Goal: Task Accomplishment & Management: Complete application form

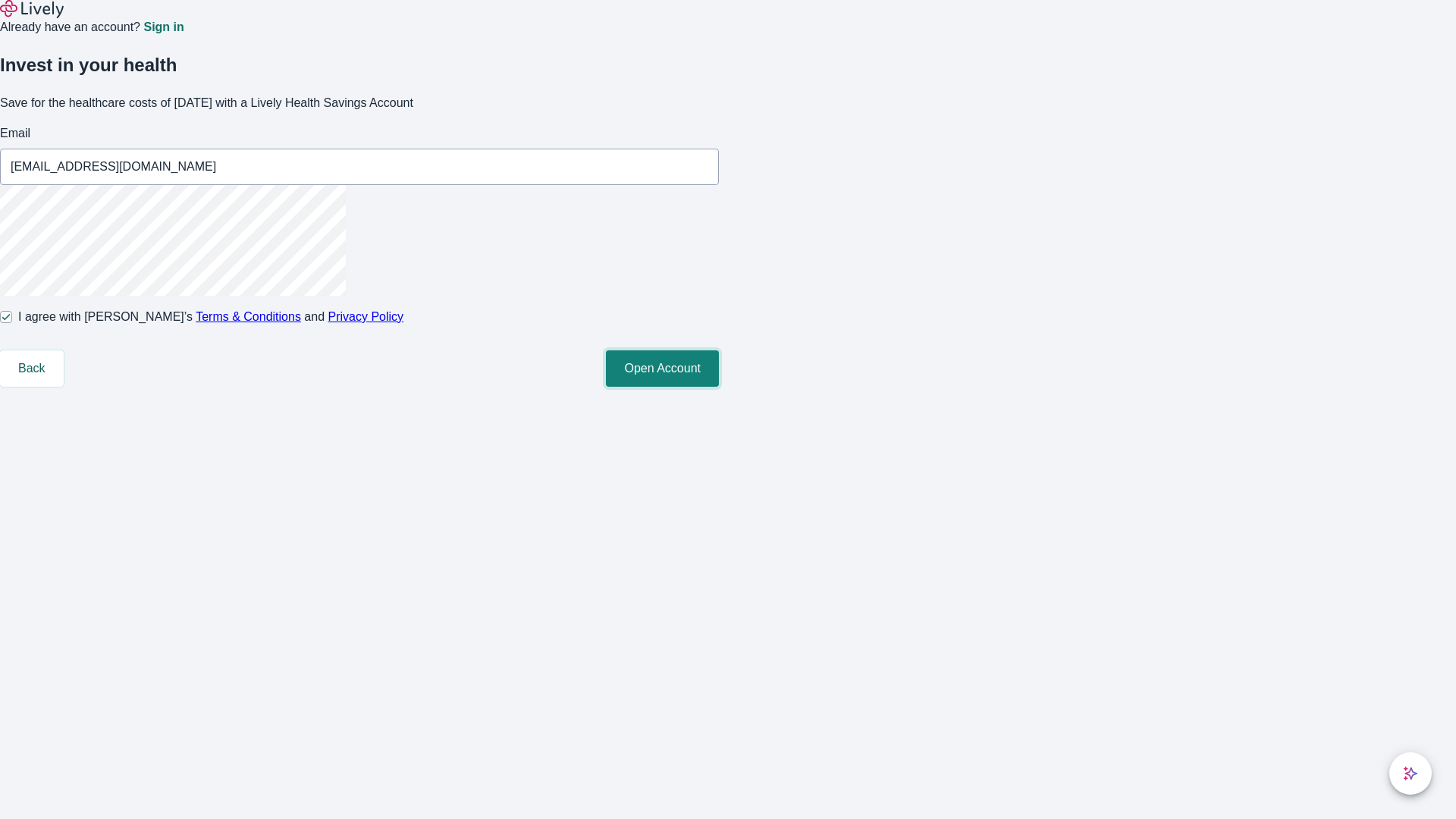
click at [719, 387] on button "Open Account" at bounding box center [662, 369] width 113 height 36
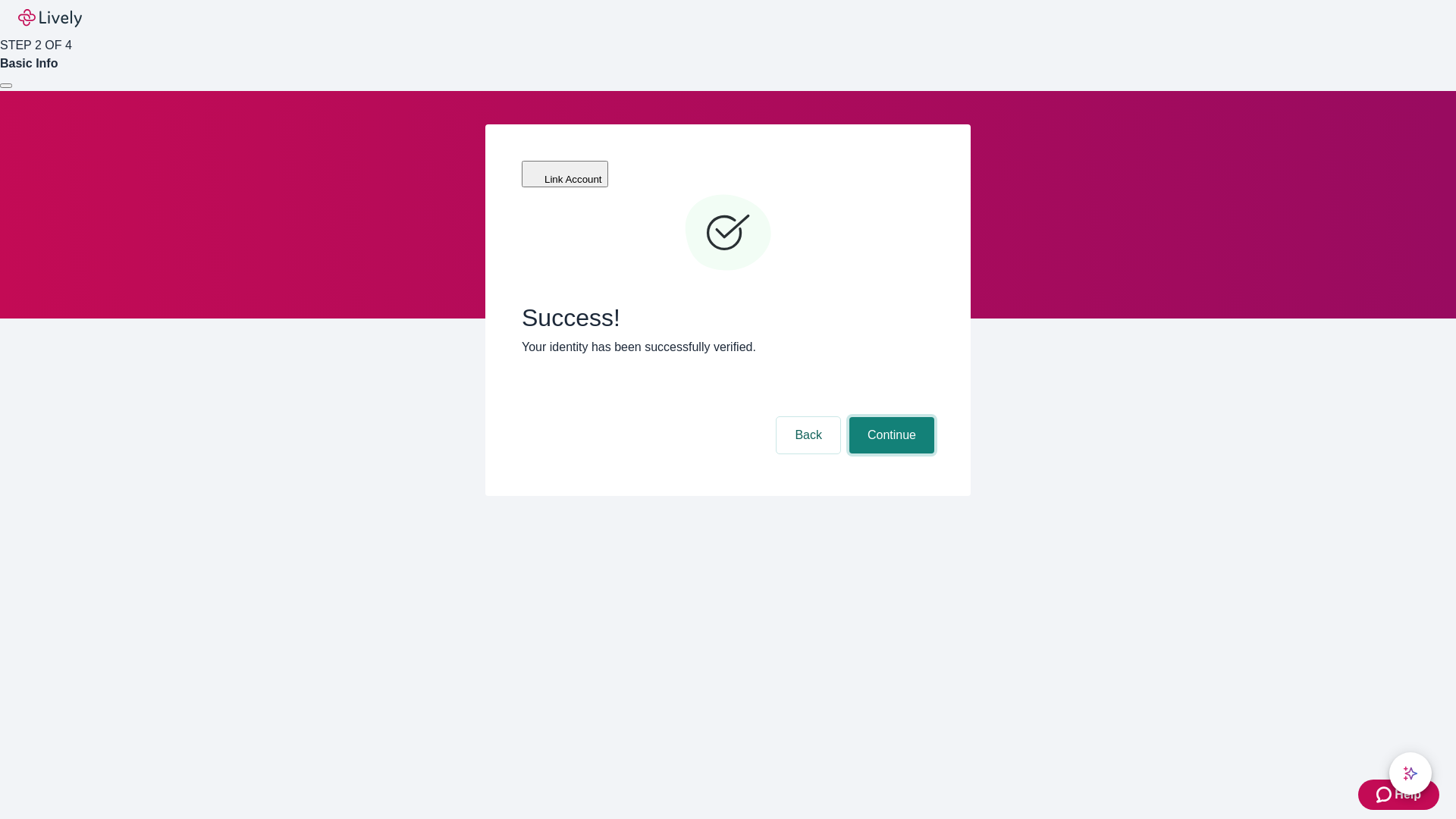
click at [890, 417] on button "Continue" at bounding box center [892, 435] width 85 height 36
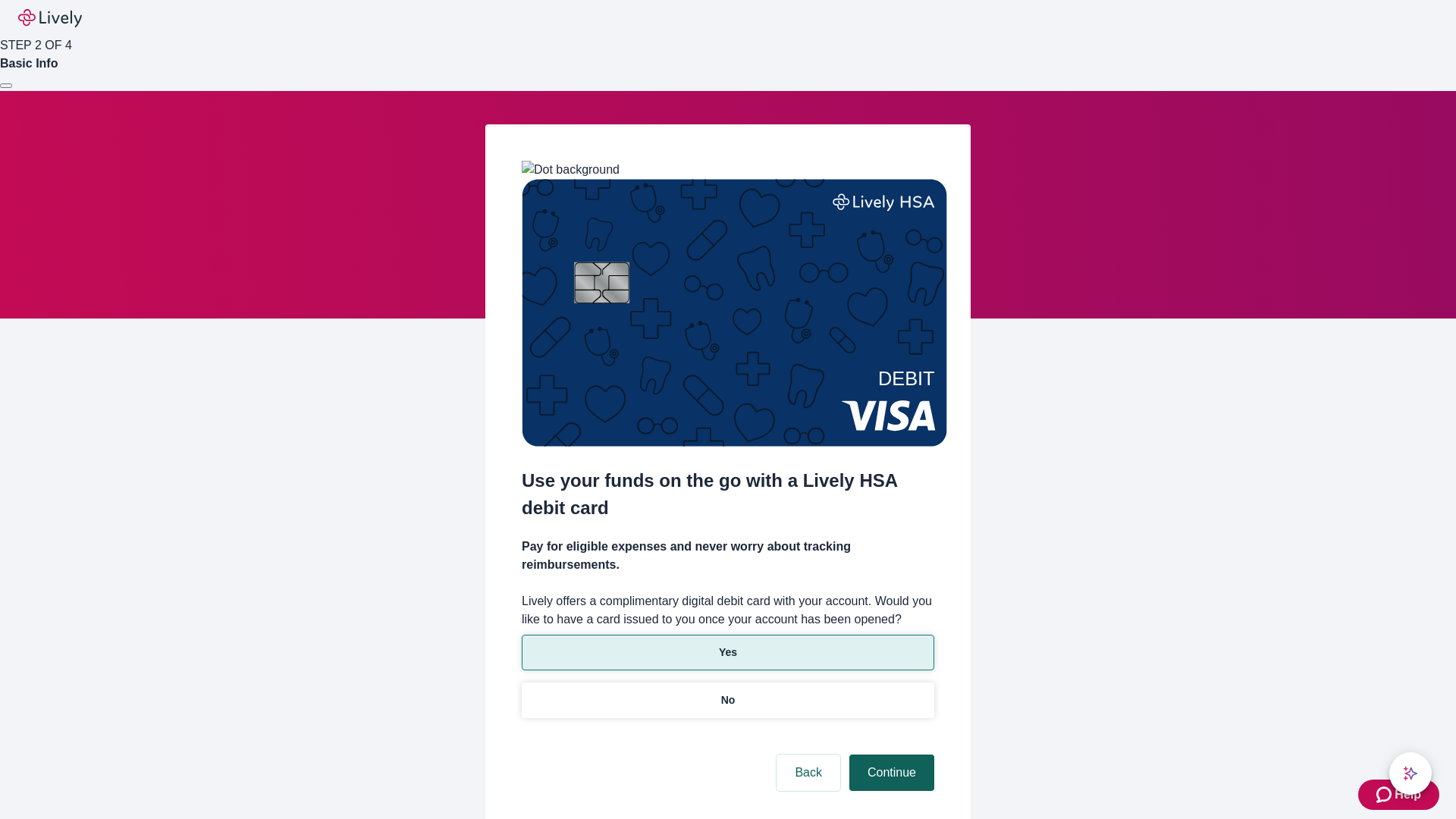
click at [728, 692] on p "No" at bounding box center [728, 700] width 15 height 16
click at [890, 755] on button "Continue" at bounding box center [892, 773] width 85 height 36
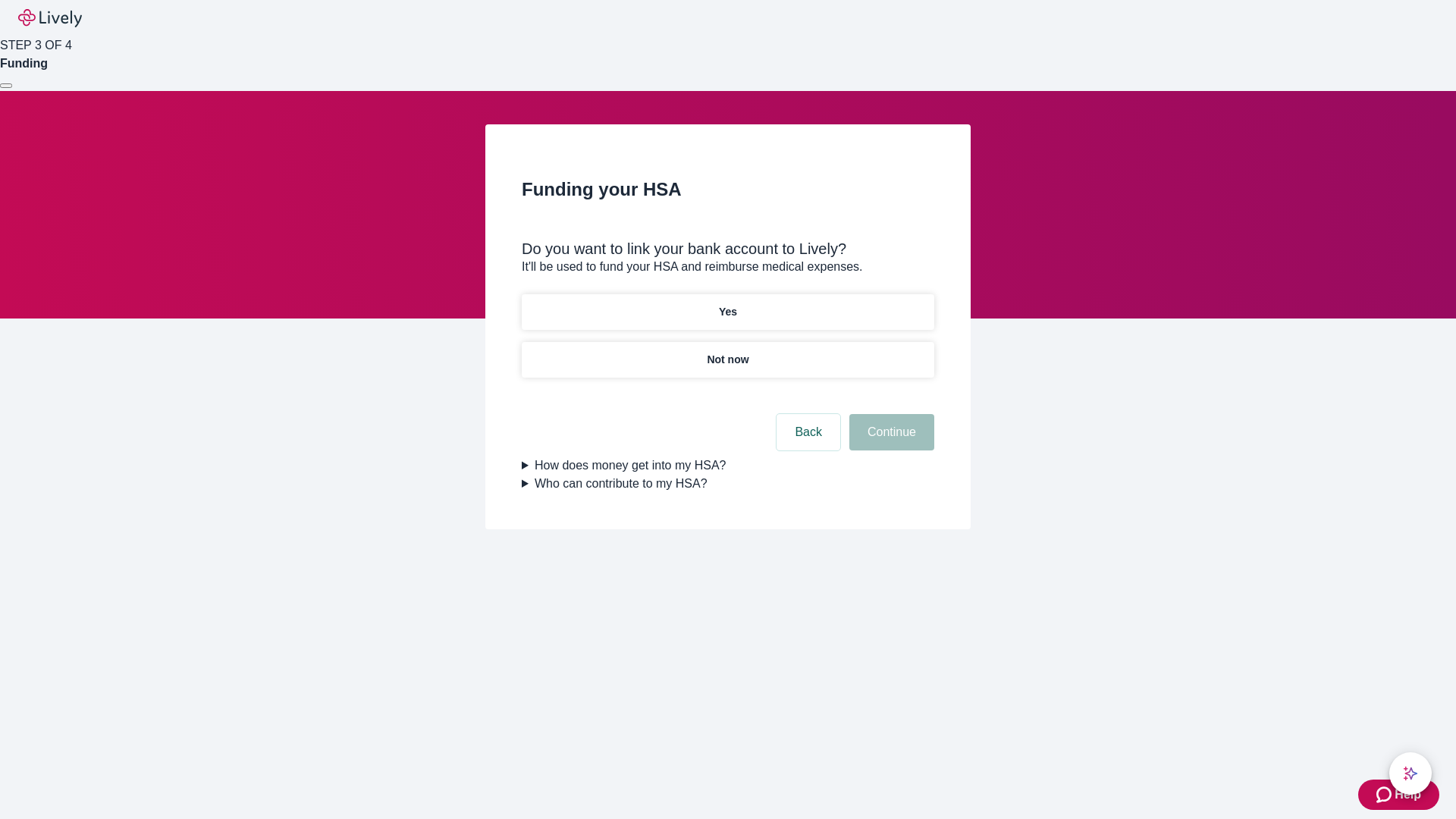
click at [728, 304] on p "Yes" at bounding box center [728, 312] width 19 height 16
click at [890, 414] on button "Continue" at bounding box center [892, 432] width 85 height 36
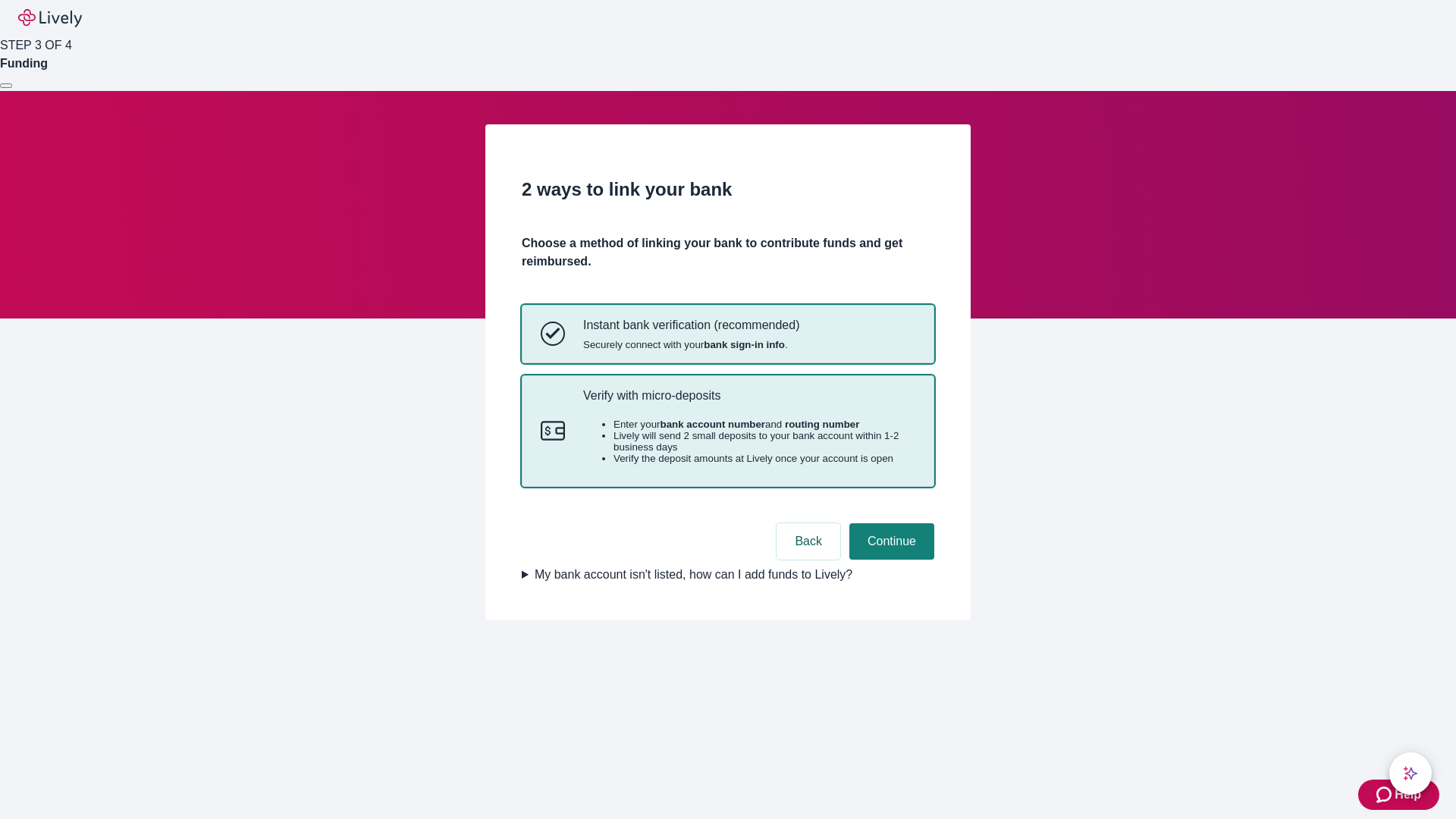
click at [748, 403] on p "Verify with micro-deposits" at bounding box center [749, 396] width 332 height 15
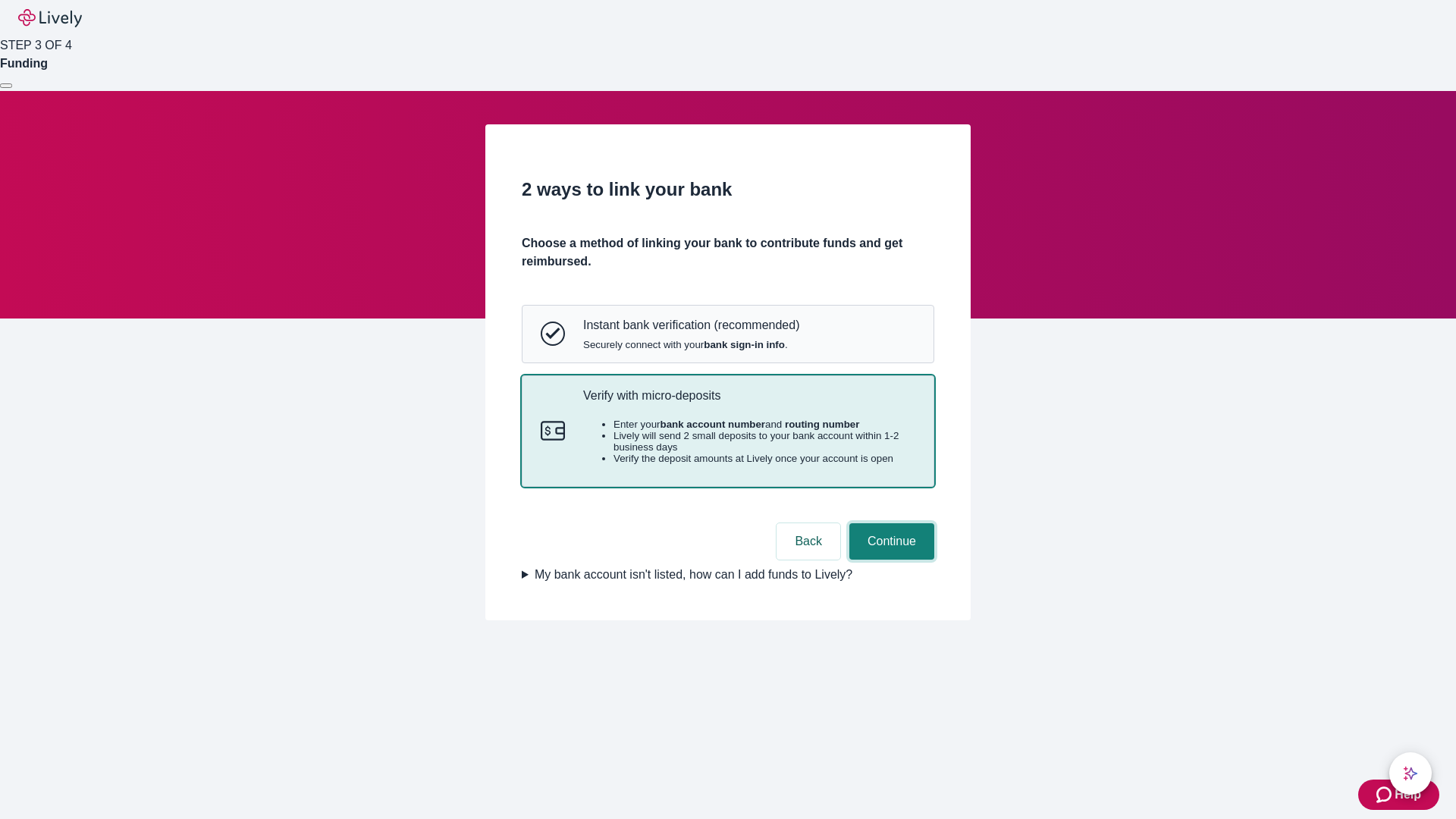
click at [890, 560] on button "Continue" at bounding box center [892, 541] width 85 height 36
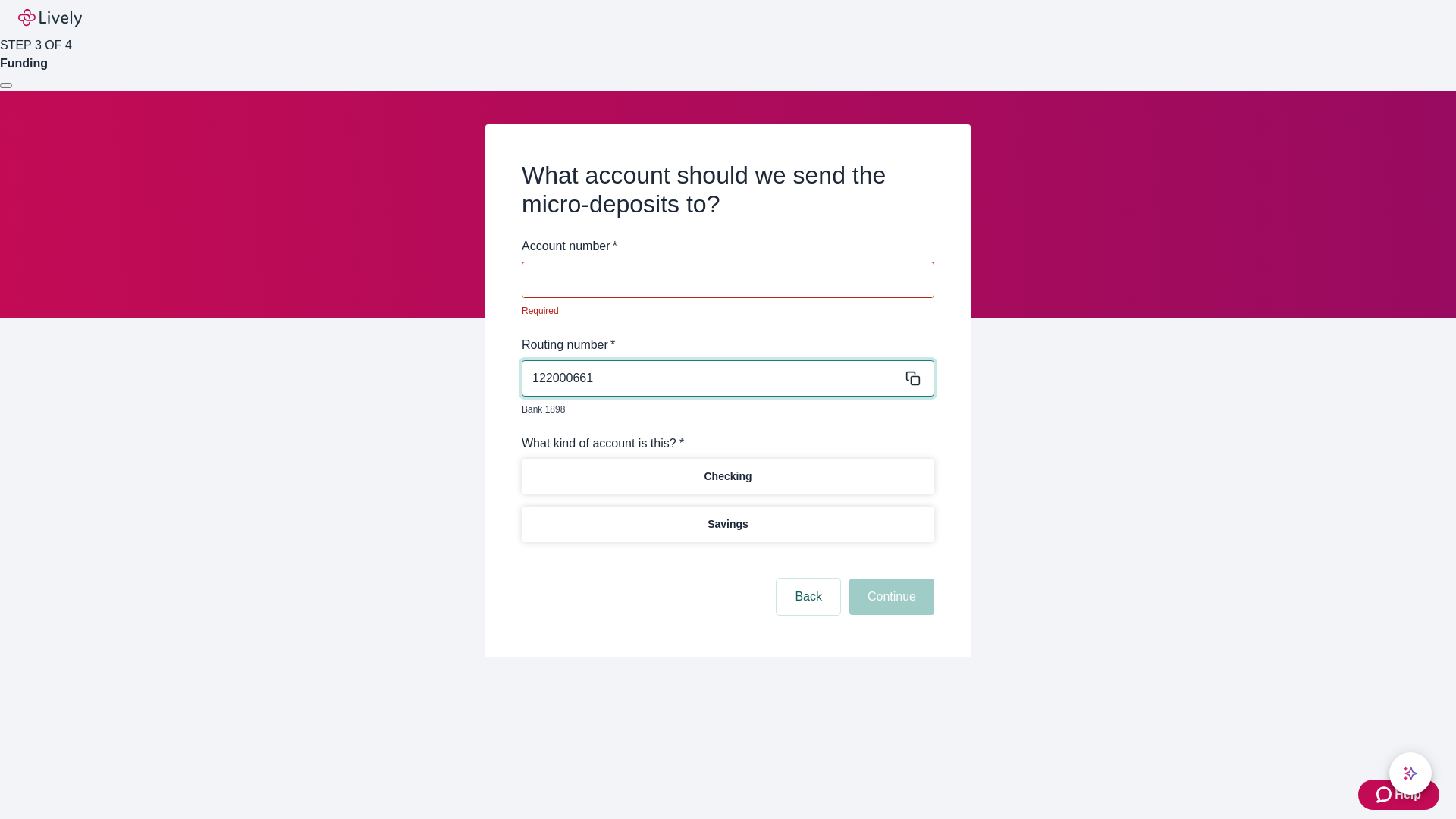
type input "122000661"
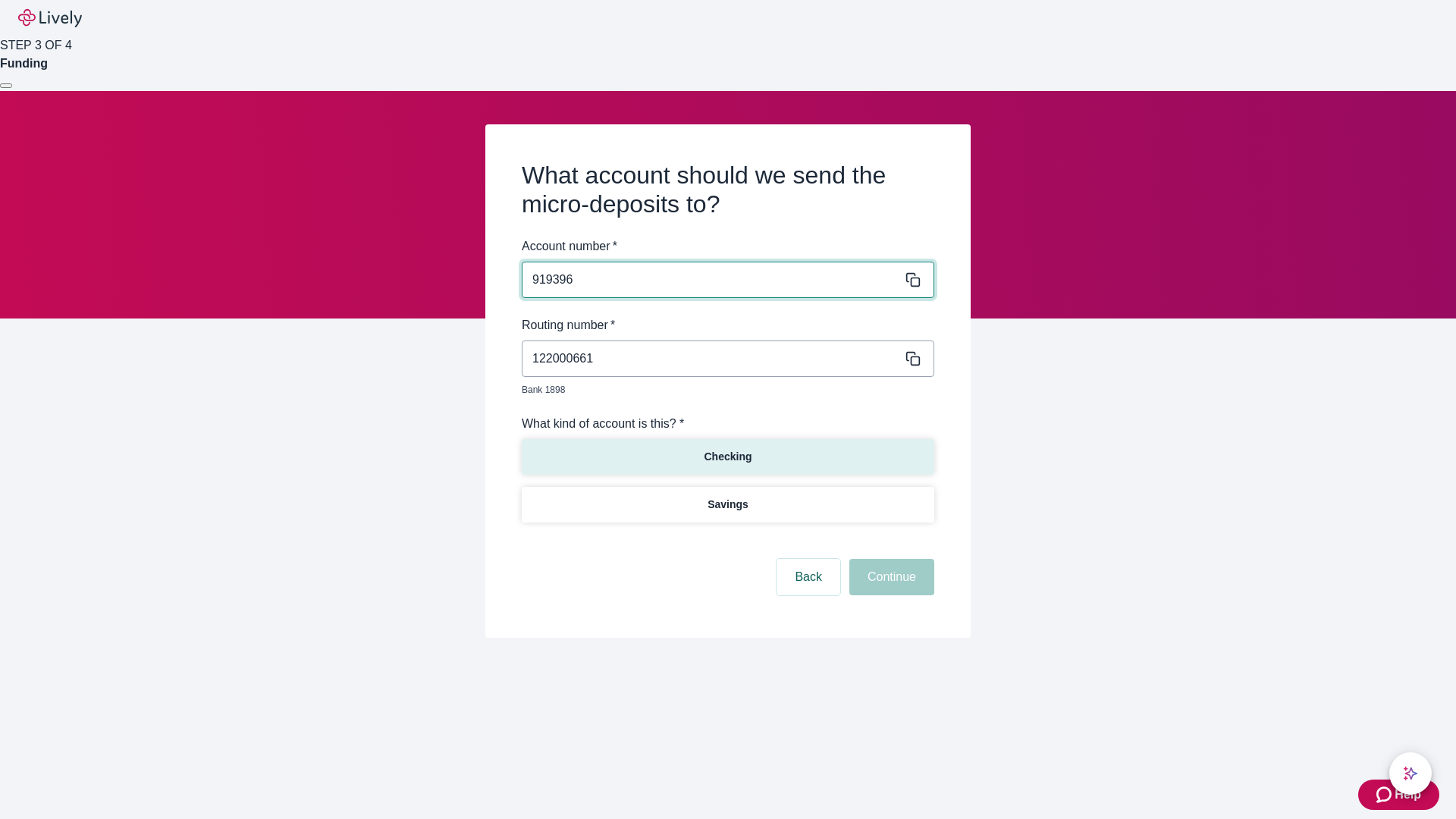
type input "919396"
click at [728, 449] on p "Checking" at bounding box center [728, 457] width 48 height 16
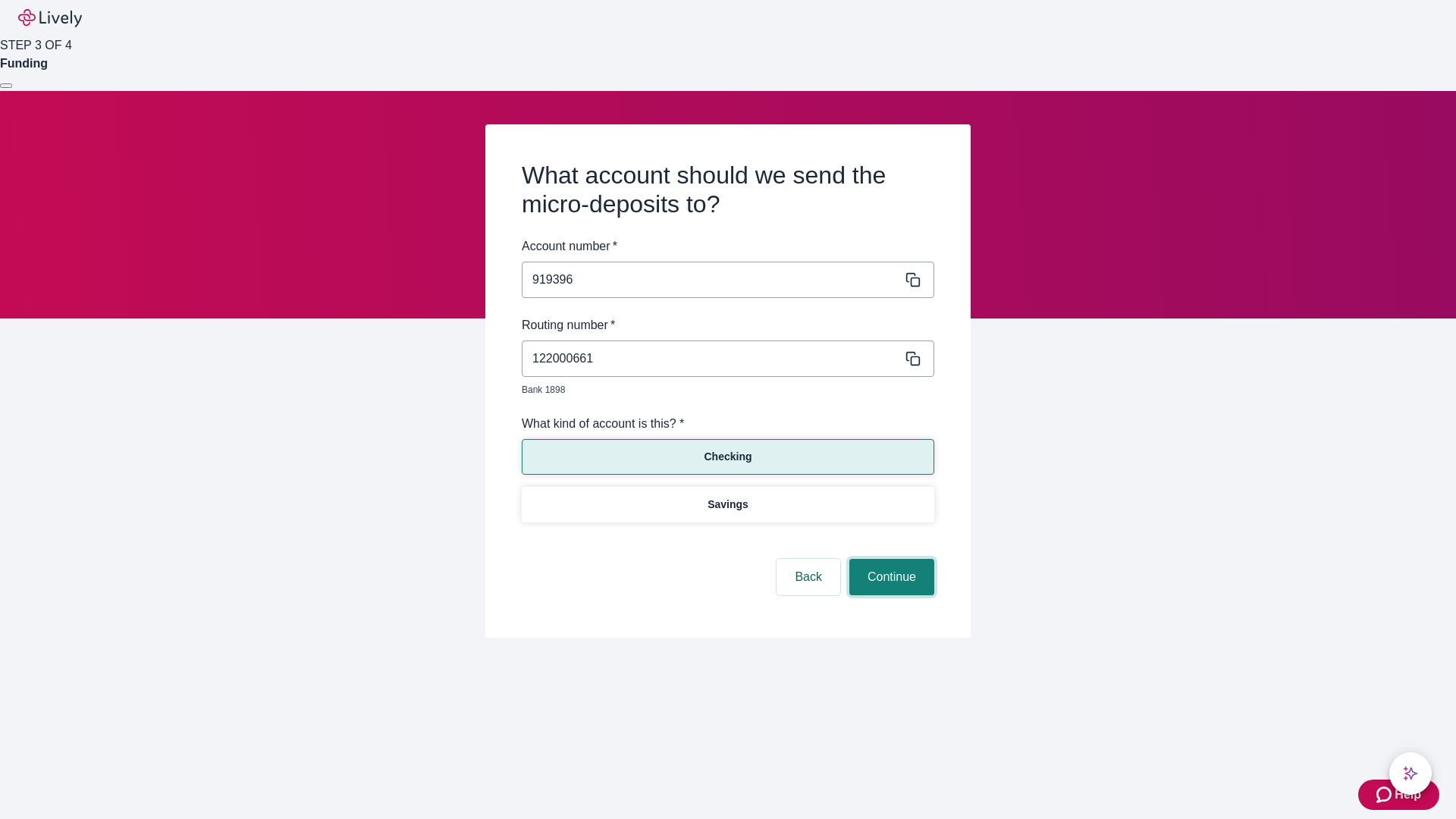
click at [890, 560] on button "Continue" at bounding box center [892, 577] width 85 height 36
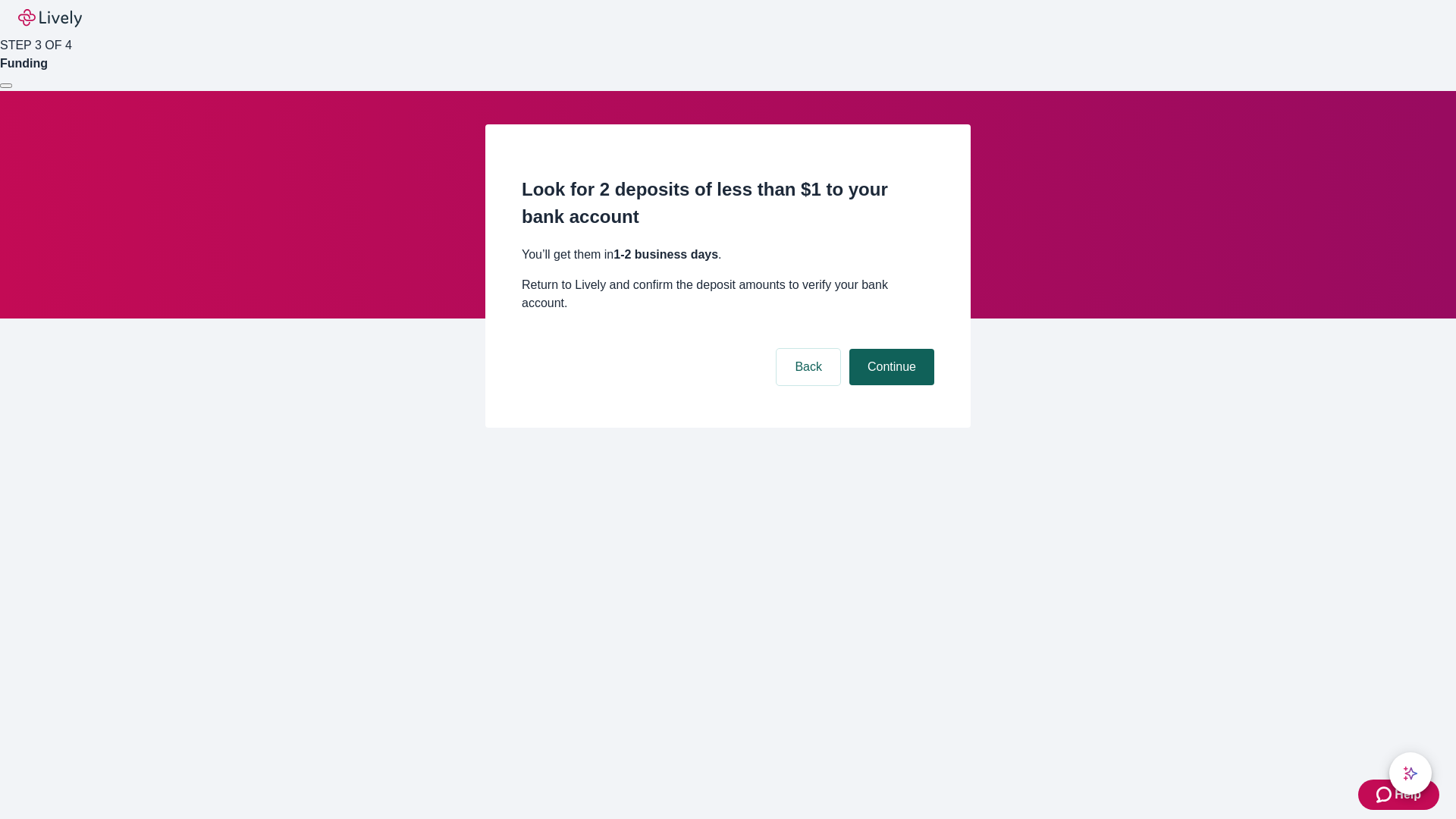
click at [890, 349] on button "Continue" at bounding box center [892, 367] width 85 height 36
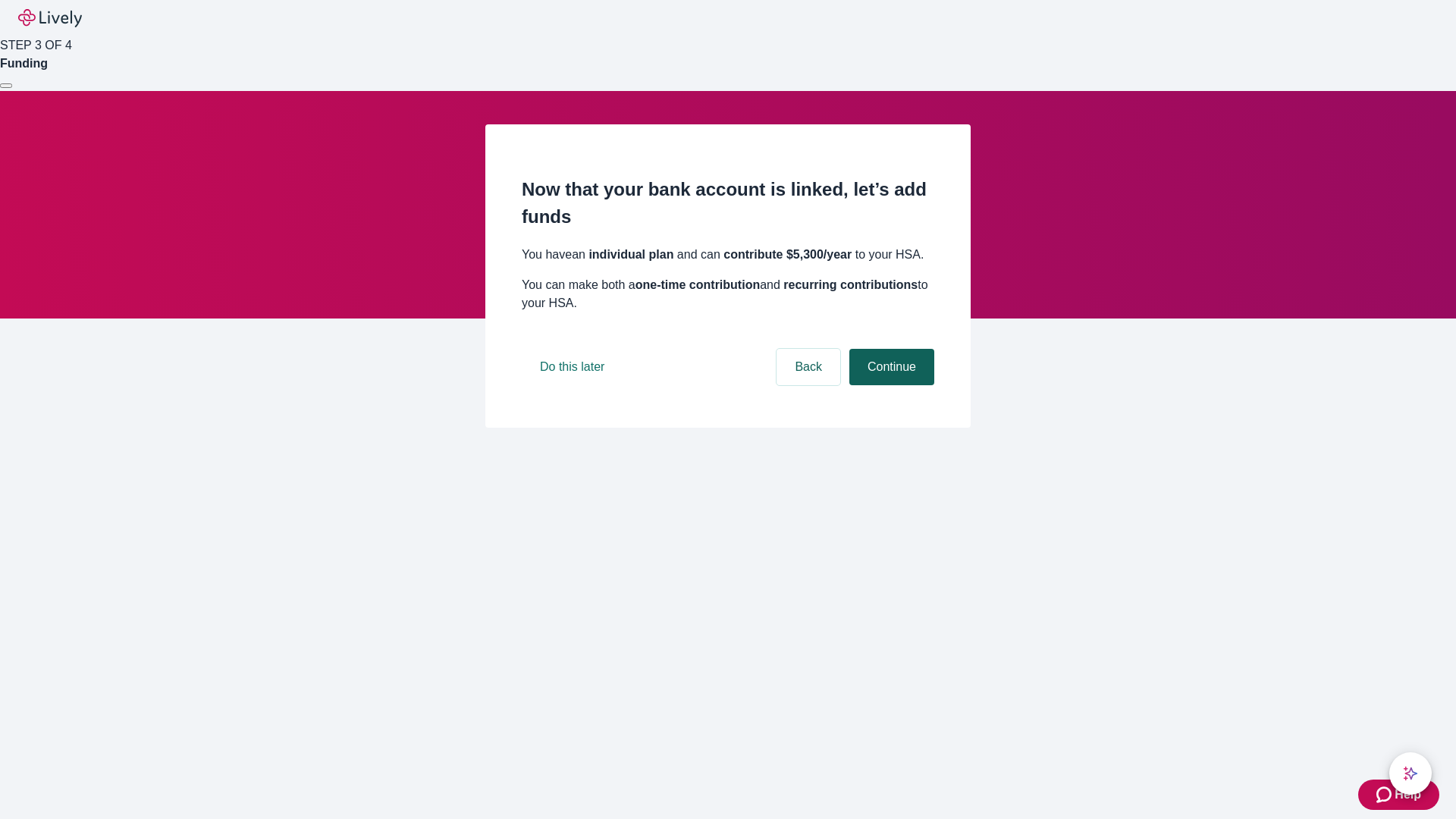
click at [890, 386] on button "Continue" at bounding box center [892, 367] width 85 height 36
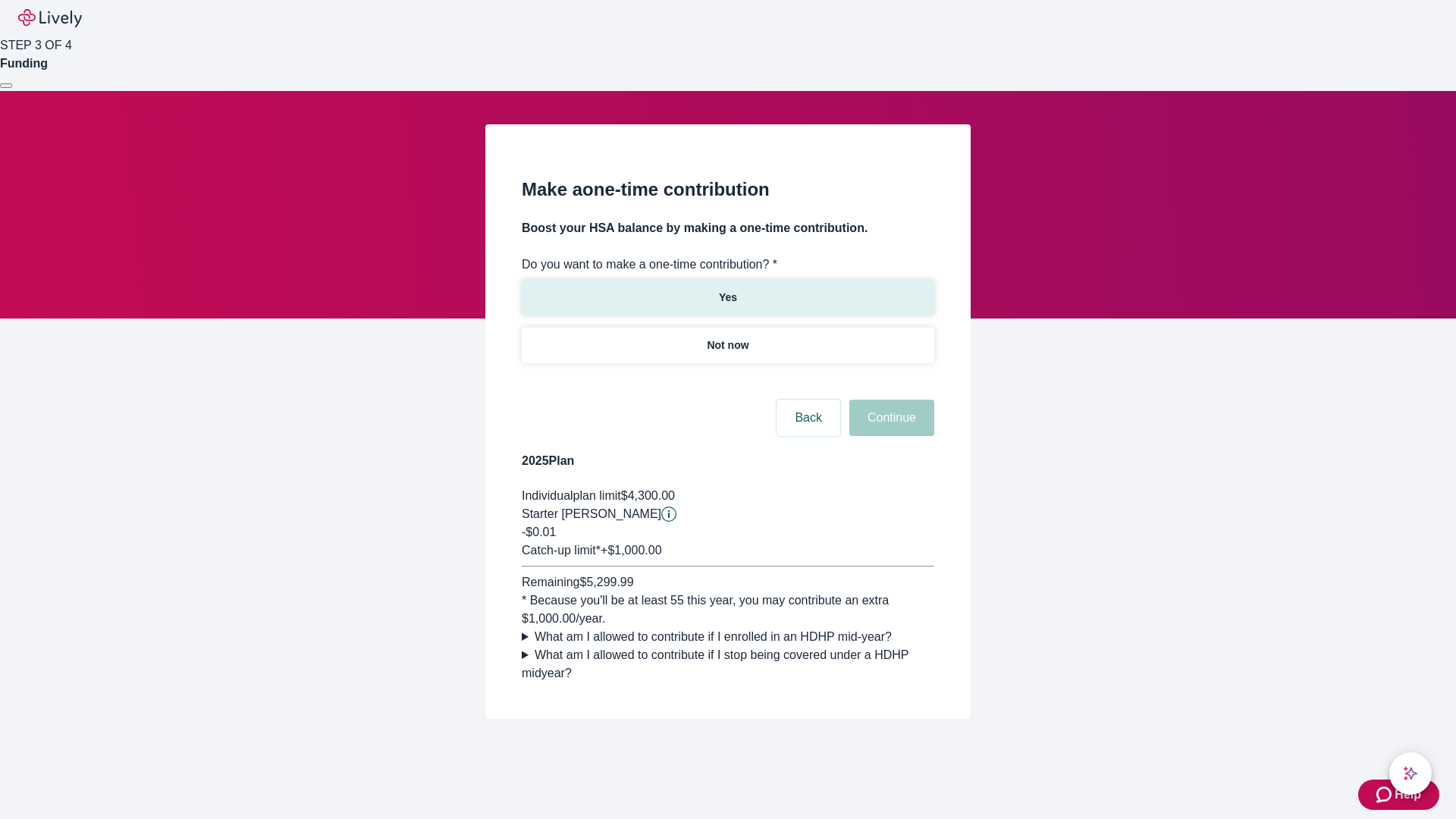
click at [728, 290] on p "Yes" at bounding box center [728, 297] width 19 height 16
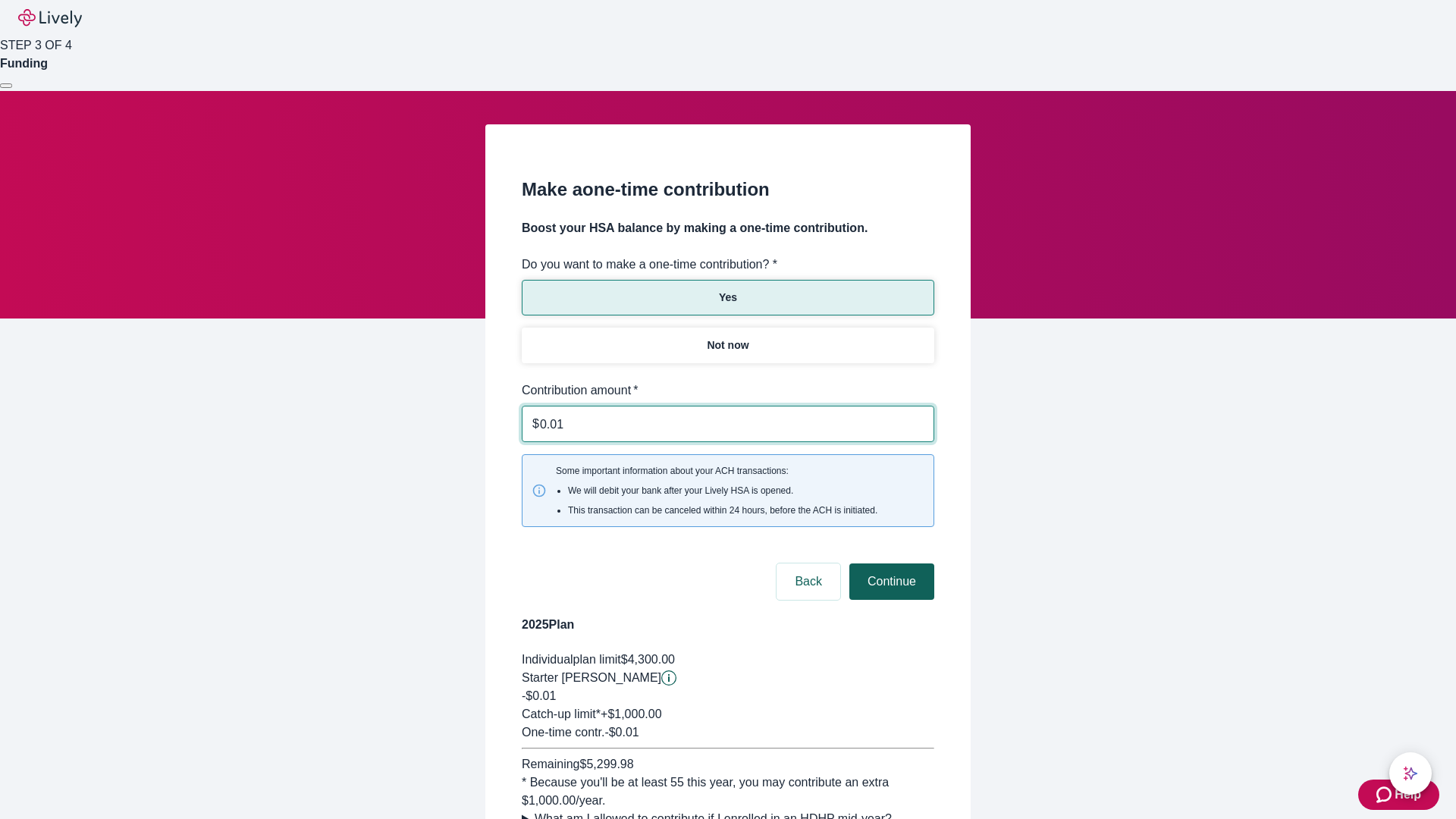
type input "0.01"
click at [890, 564] on button "Continue" at bounding box center [892, 582] width 85 height 36
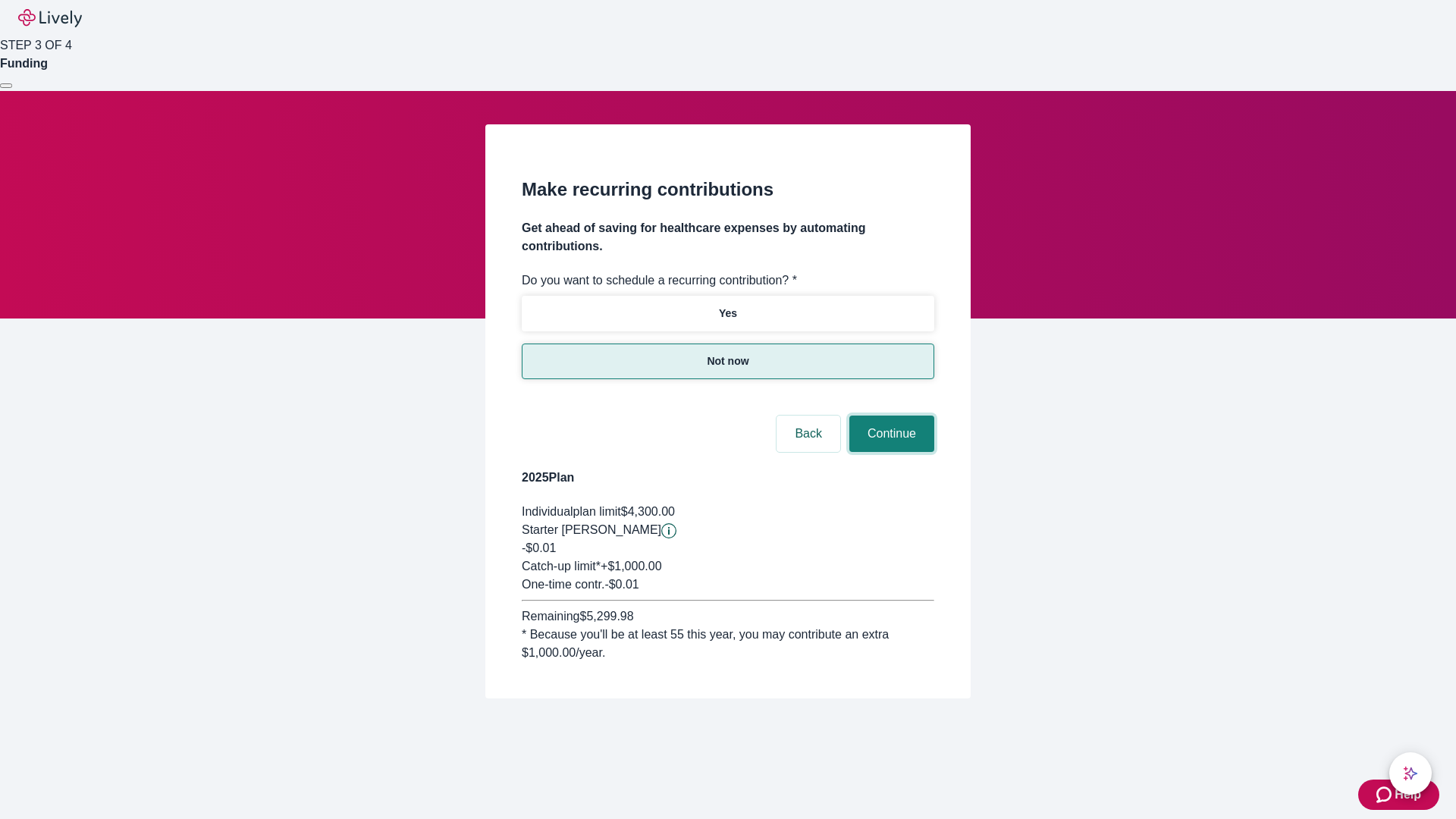
click at [890, 416] on button "Continue" at bounding box center [892, 433] width 85 height 36
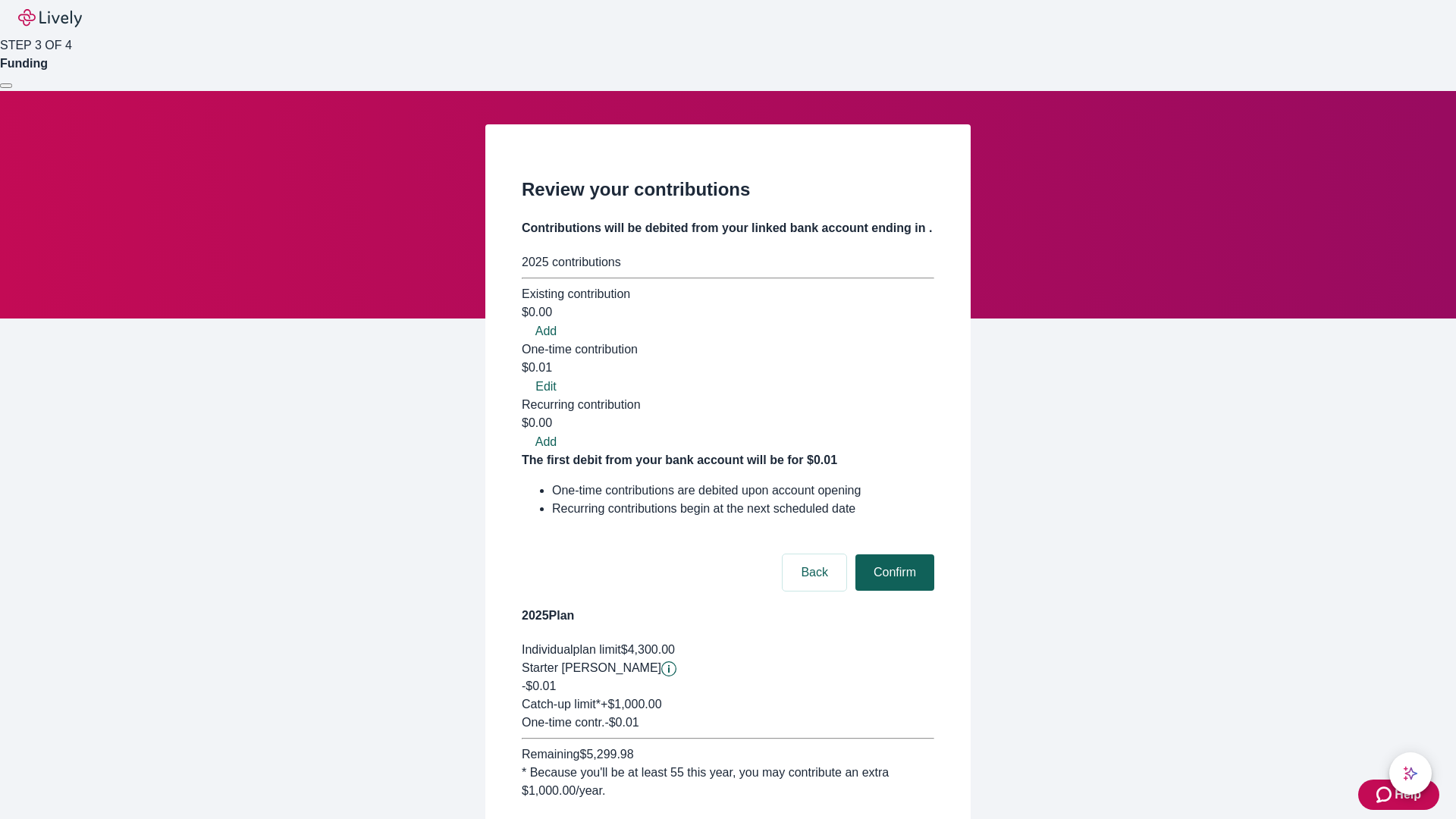
click at [893, 555] on button "Confirm" at bounding box center [895, 573] width 79 height 36
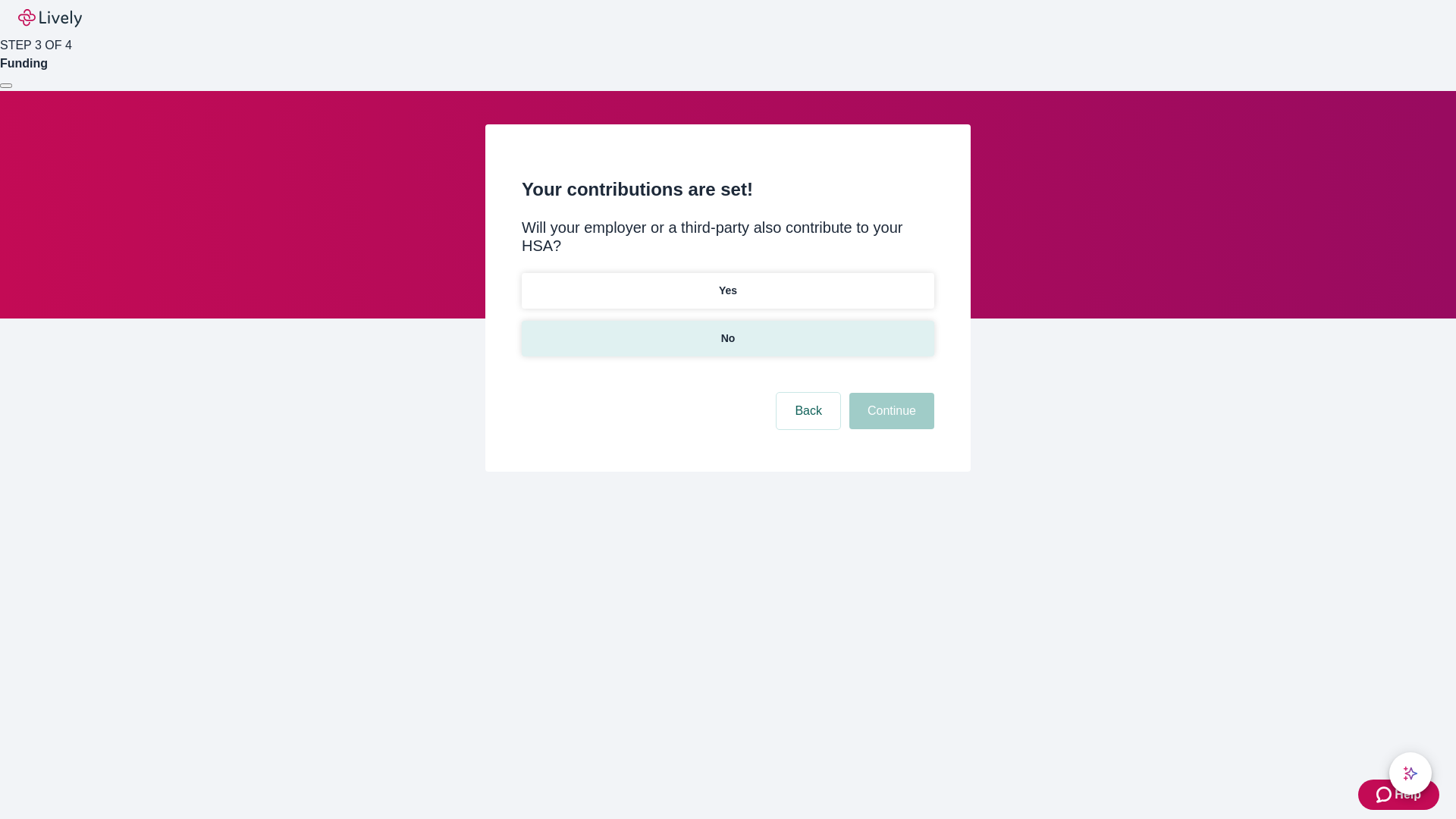
click at [728, 331] on p "No" at bounding box center [728, 338] width 15 height 16
click at [890, 393] on button "Continue" at bounding box center [892, 411] width 85 height 36
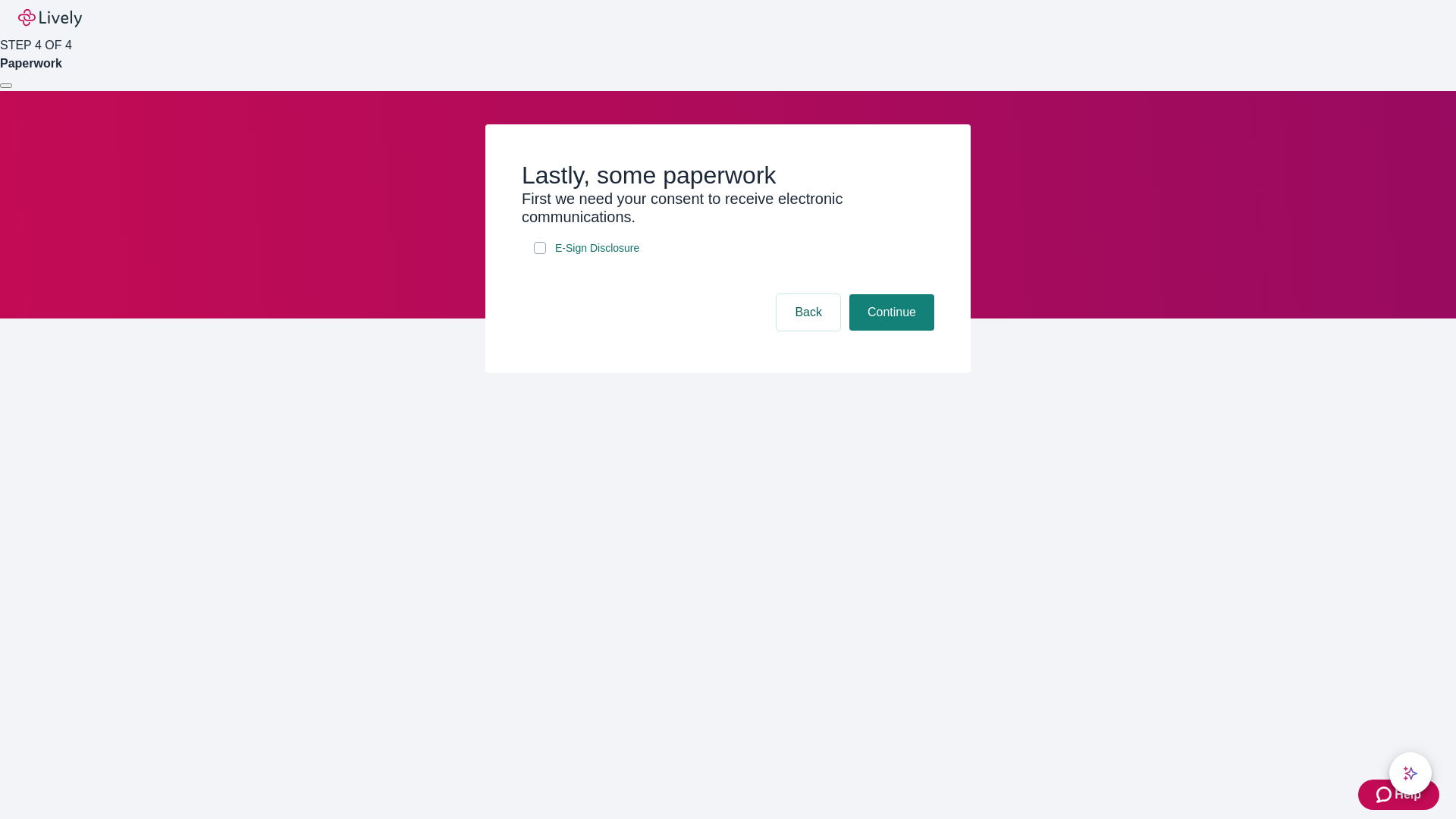
click at [540, 254] on input "E-Sign Disclosure" at bounding box center [540, 248] width 12 height 12
checkbox input "true"
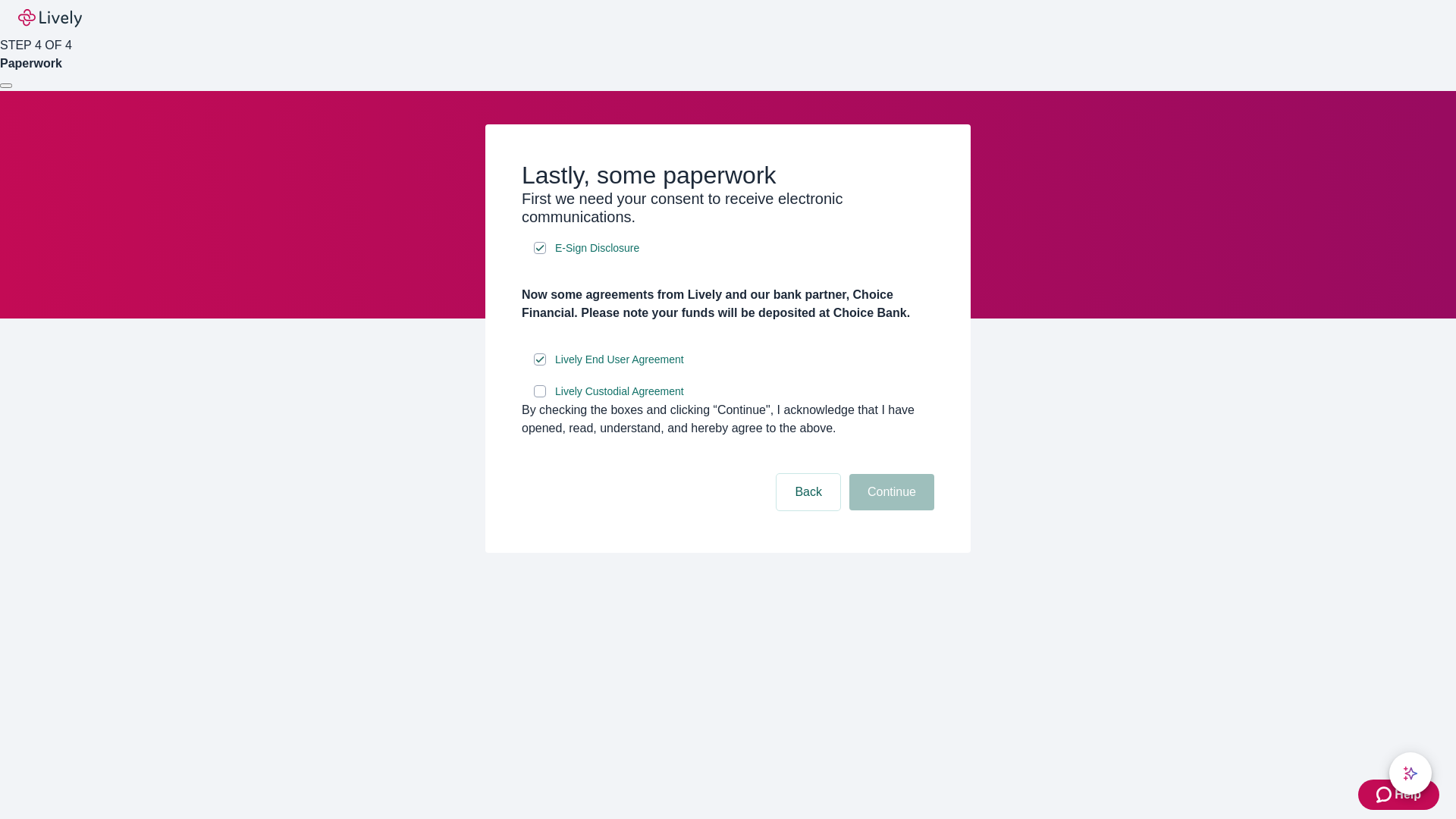
click at [540, 397] on input "Lively Custodial Agreement" at bounding box center [540, 392] width 12 height 12
checkbox input "true"
click at [890, 511] on button "Continue" at bounding box center [892, 492] width 85 height 36
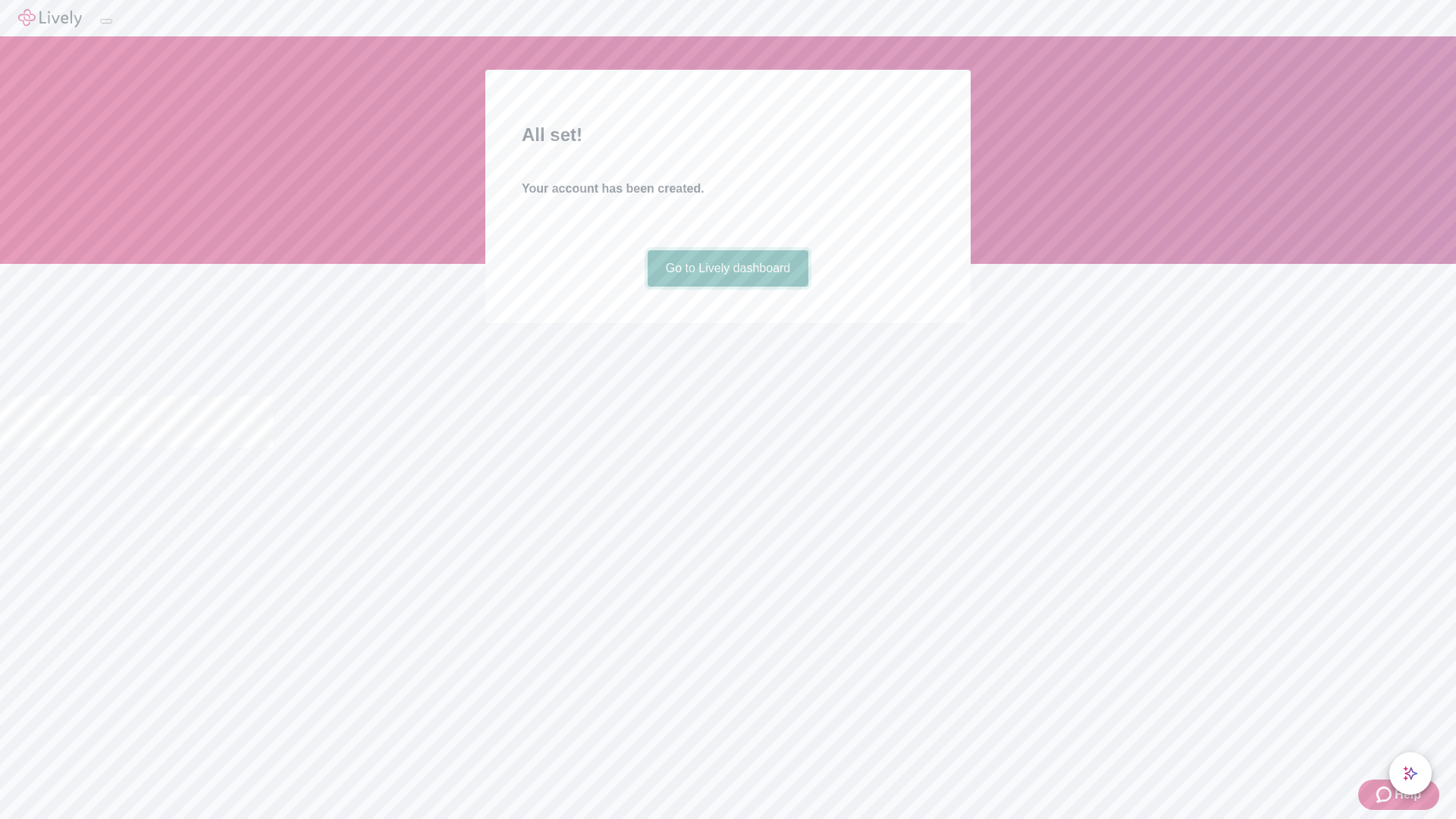
click at [728, 287] on link "Go to Lively dashboard" at bounding box center [728, 268] width 161 height 36
